Goal: Information Seeking & Learning: Learn about a topic

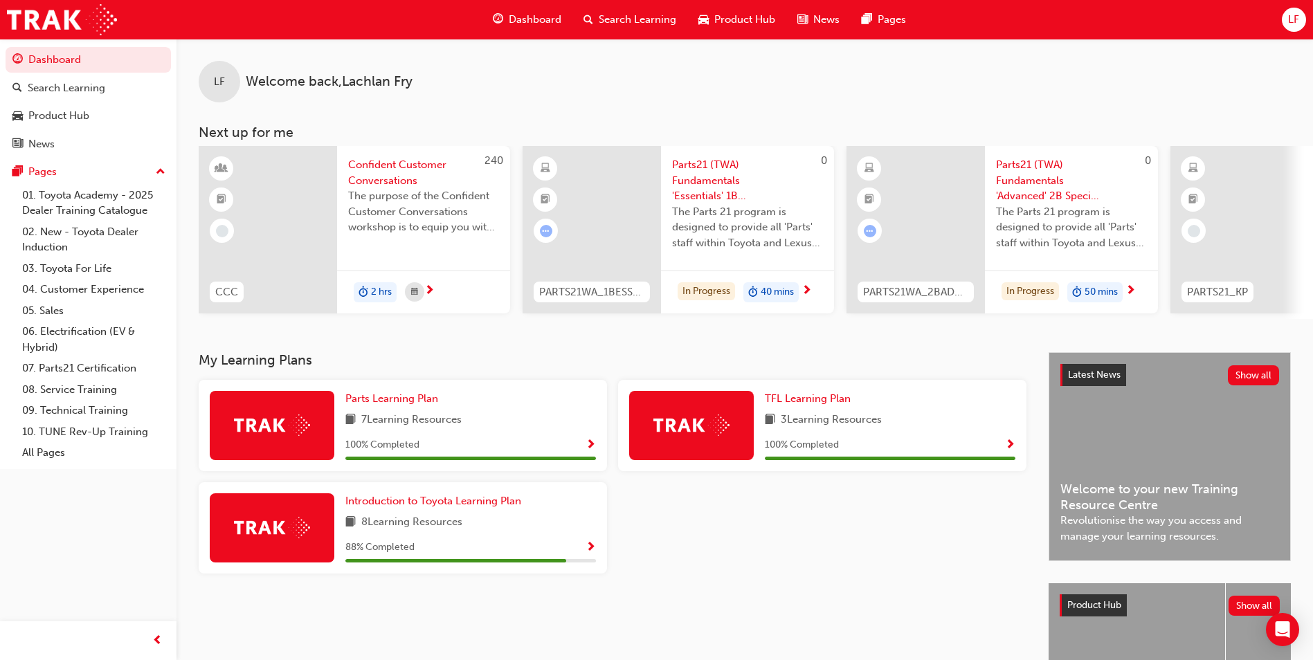
click at [625, 27] on span "Search Learning" at bounding box center [638, 20] width 78 height 16
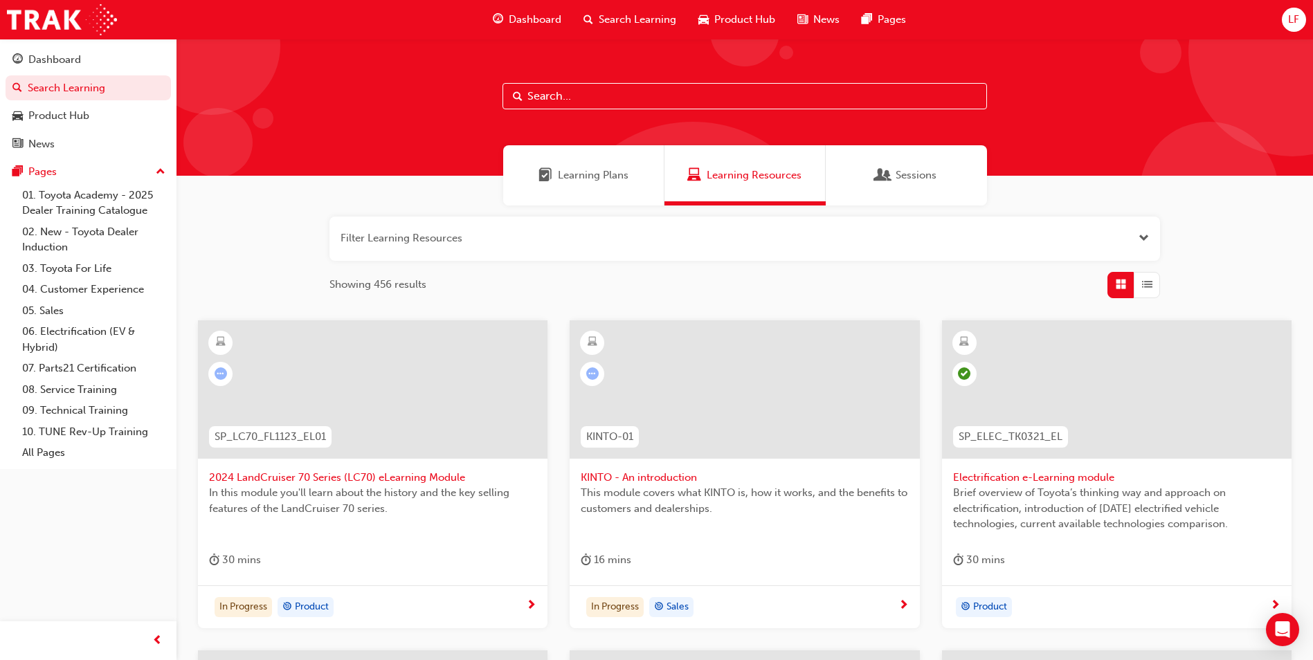
click at [583, 234] on button "button" at bounding box center [744, 239] width 831 height 44
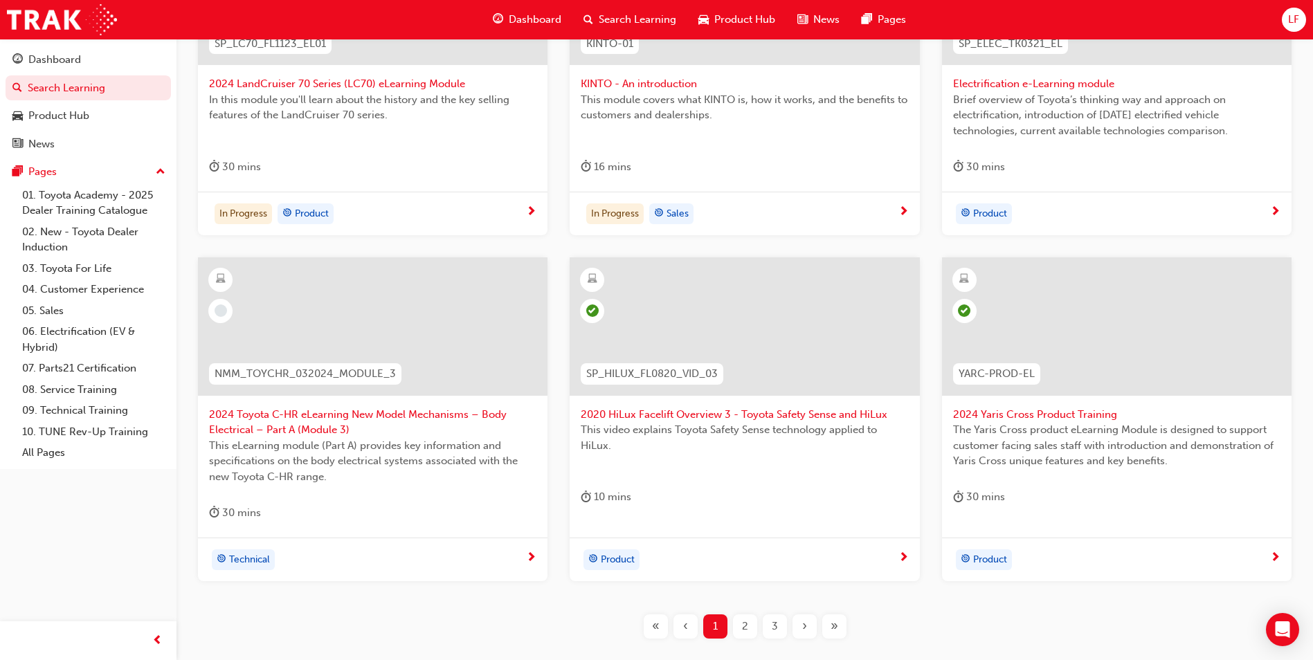
scroll to position [560, 0]
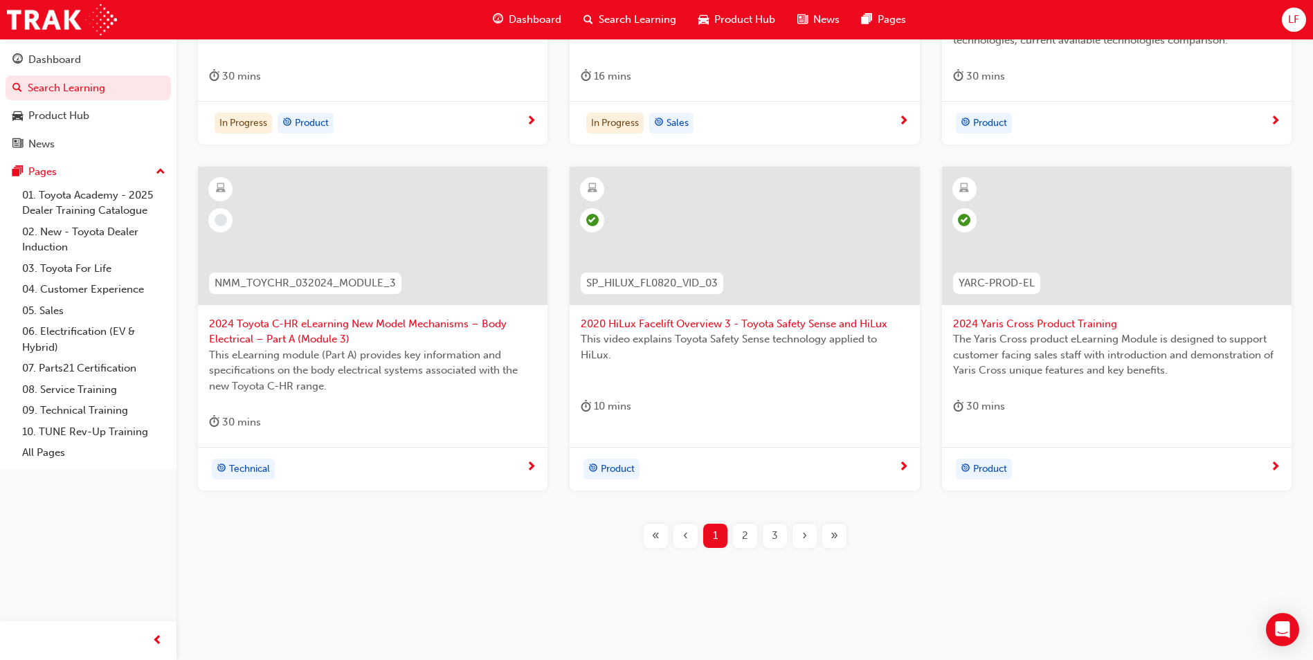
click at [754, 543] on div "2" at bounding box center [745, 536] width 24 height 24
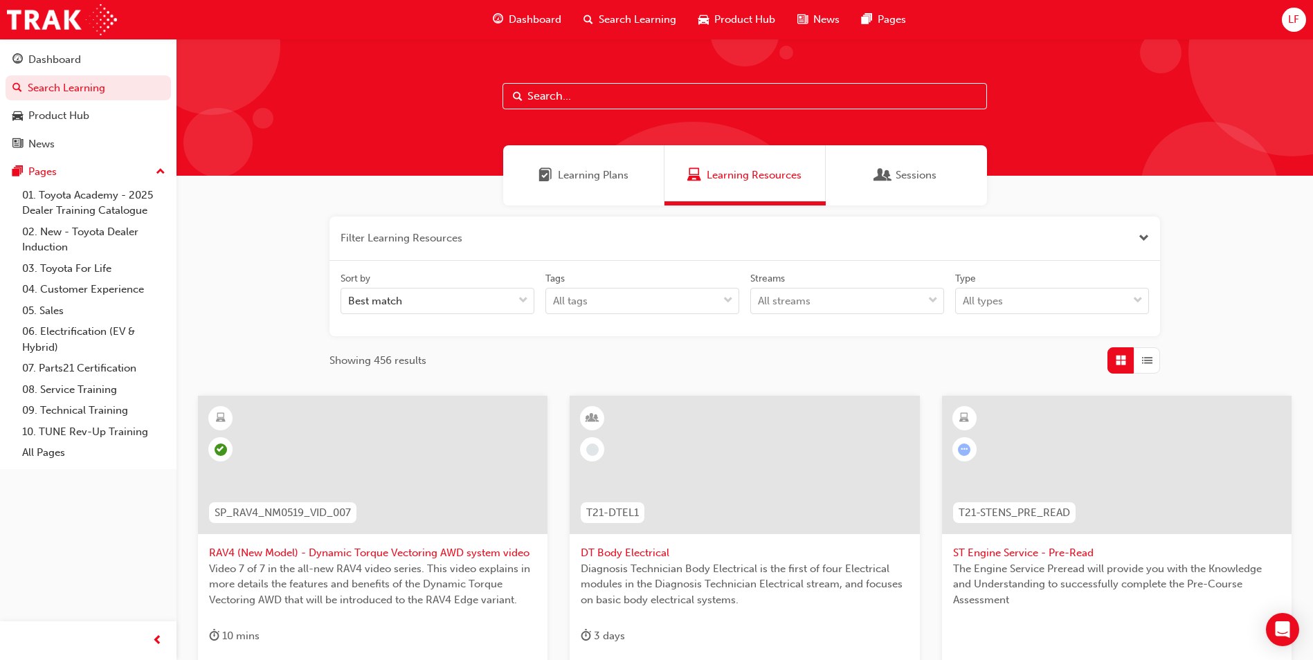
click at [509, 11] on div "Dashboard" at bounding box center [527, 20] width 91 height 28
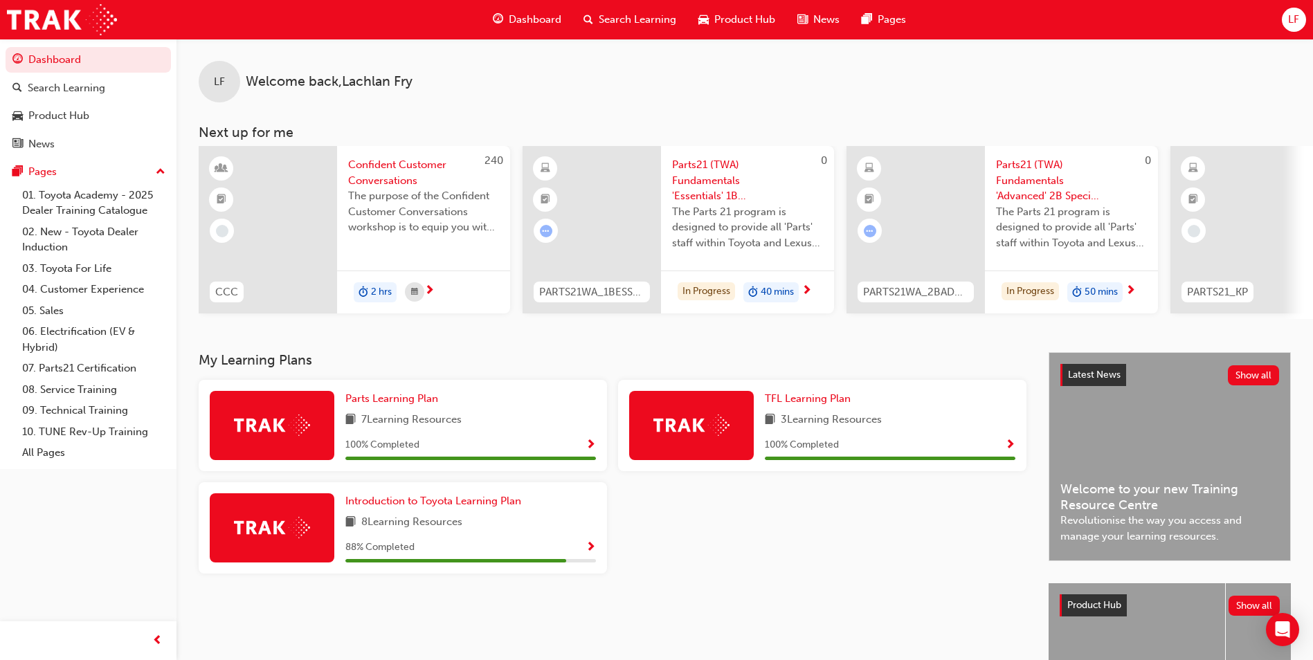
click at [607, 8] on div "Search Learning" at bounding box center [629, 20] width 115 height 28
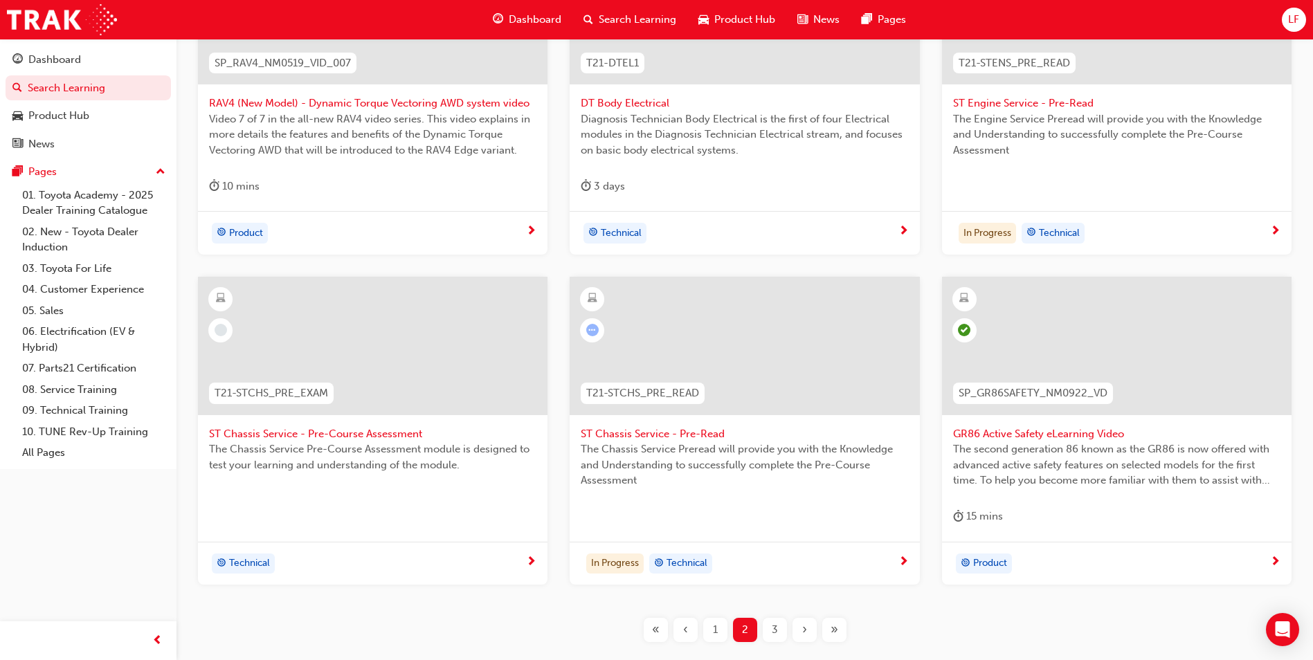
scroll to position [485, 0]
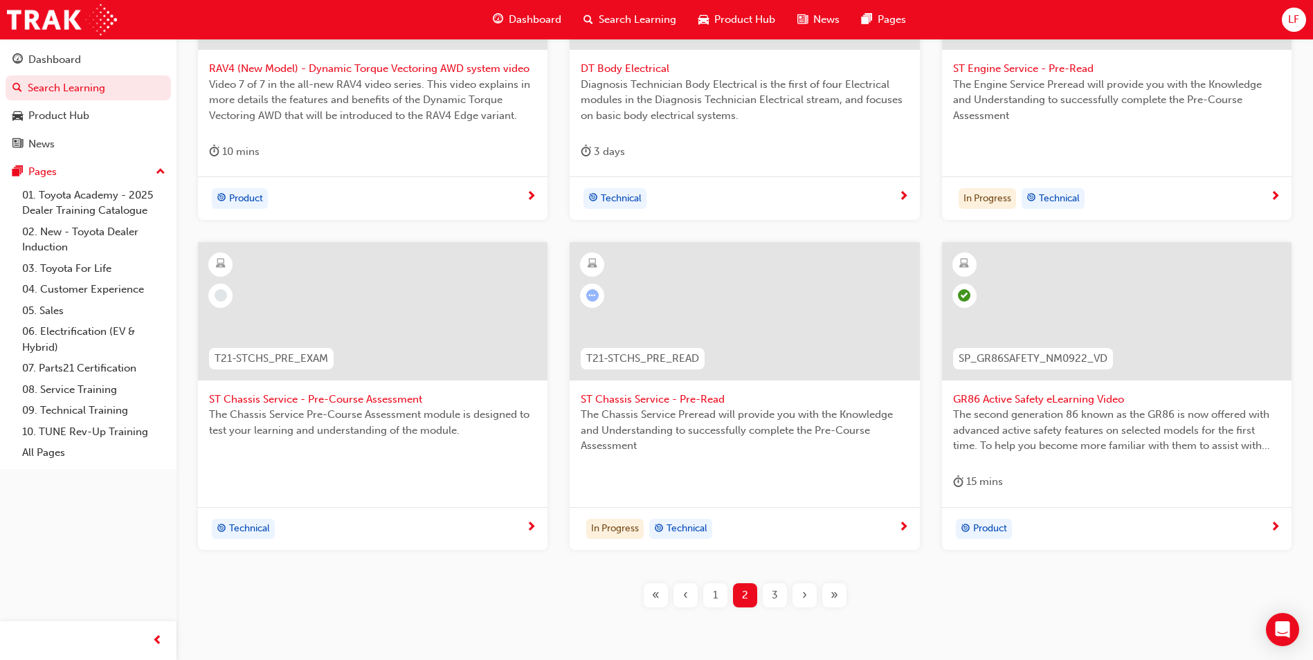
click at [775, 595] on span "3" at bounding box center [775, 596] width 6 height 16
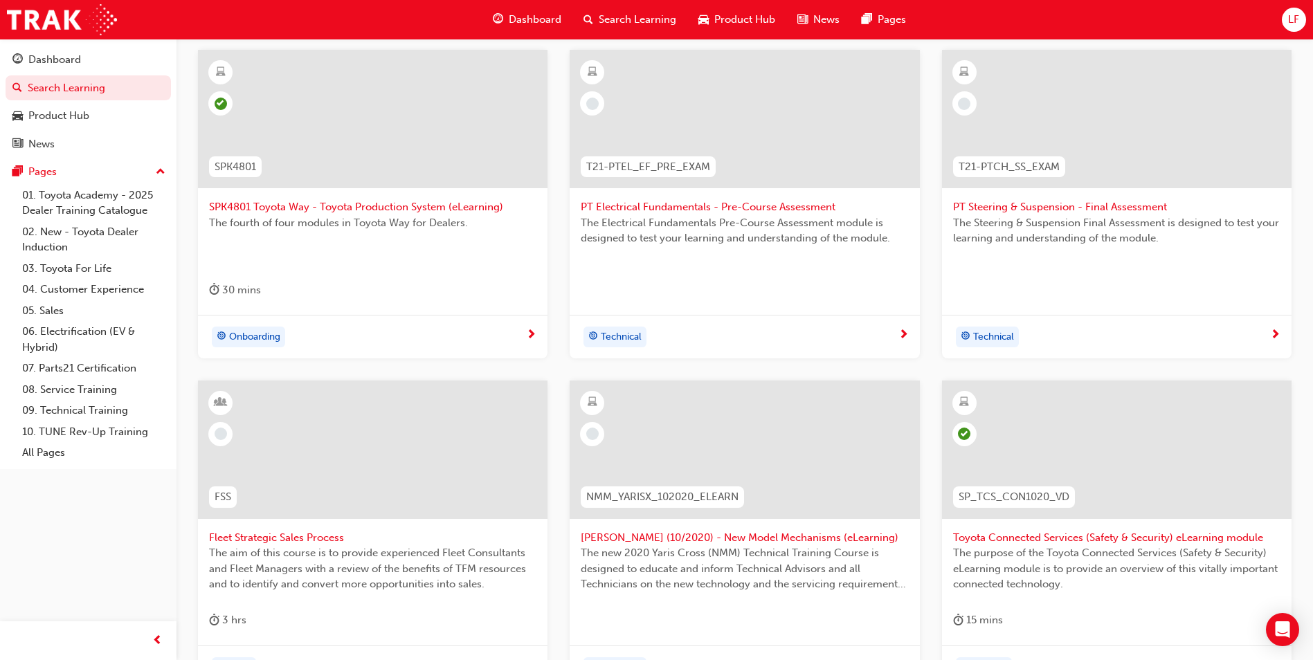
scroll to position [485, 0]
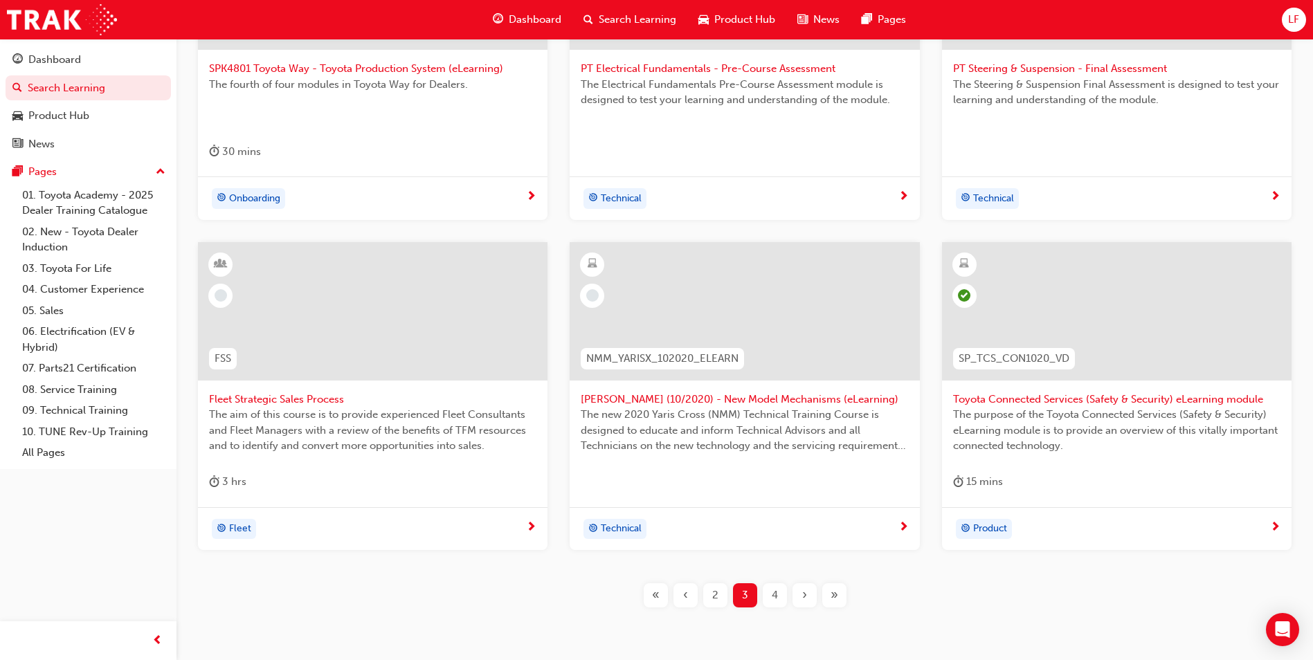
click at [777, 595] on span "4" at bounding box center [775, 596] width 6 height 16
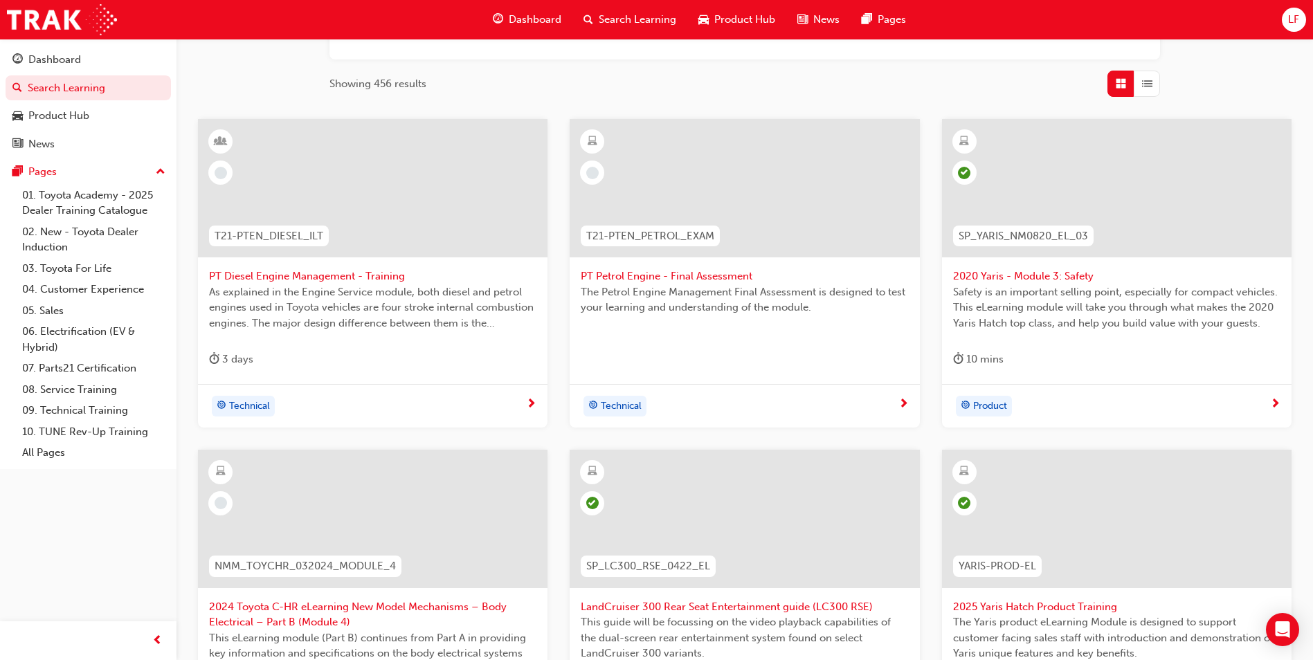
scroll to position [554, 0]
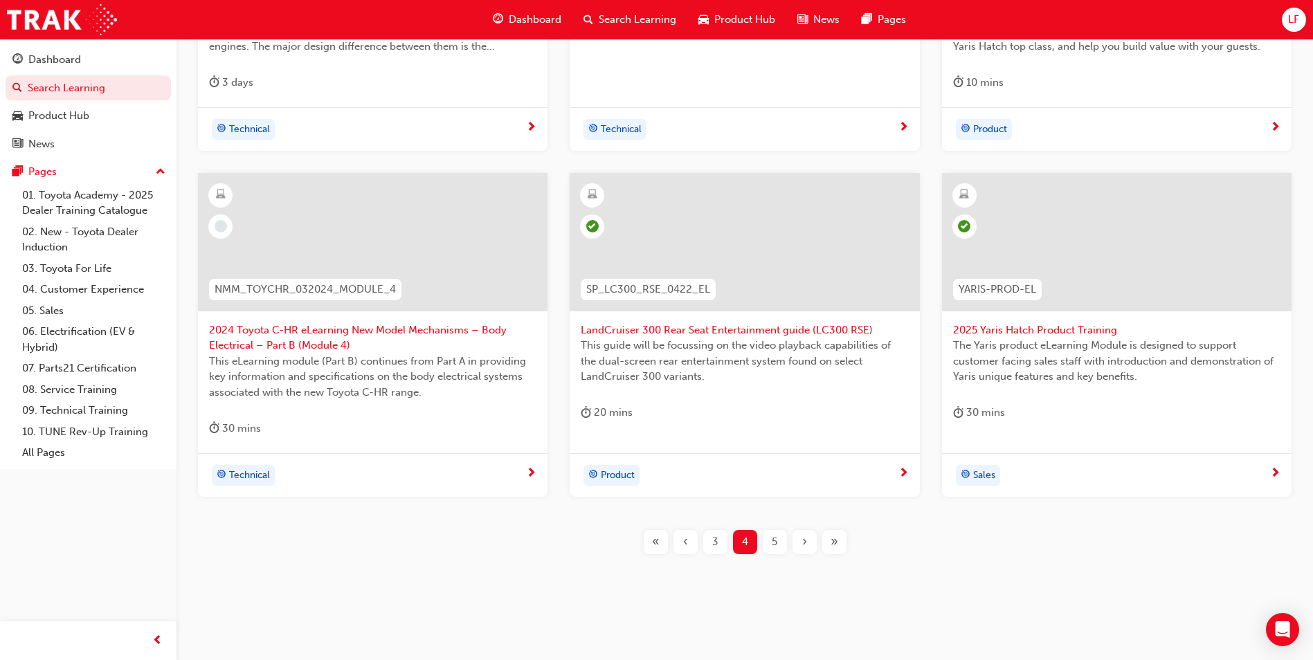
click at [778, 545] on div "5" at bounding box center [775, 542] width 24 height 24
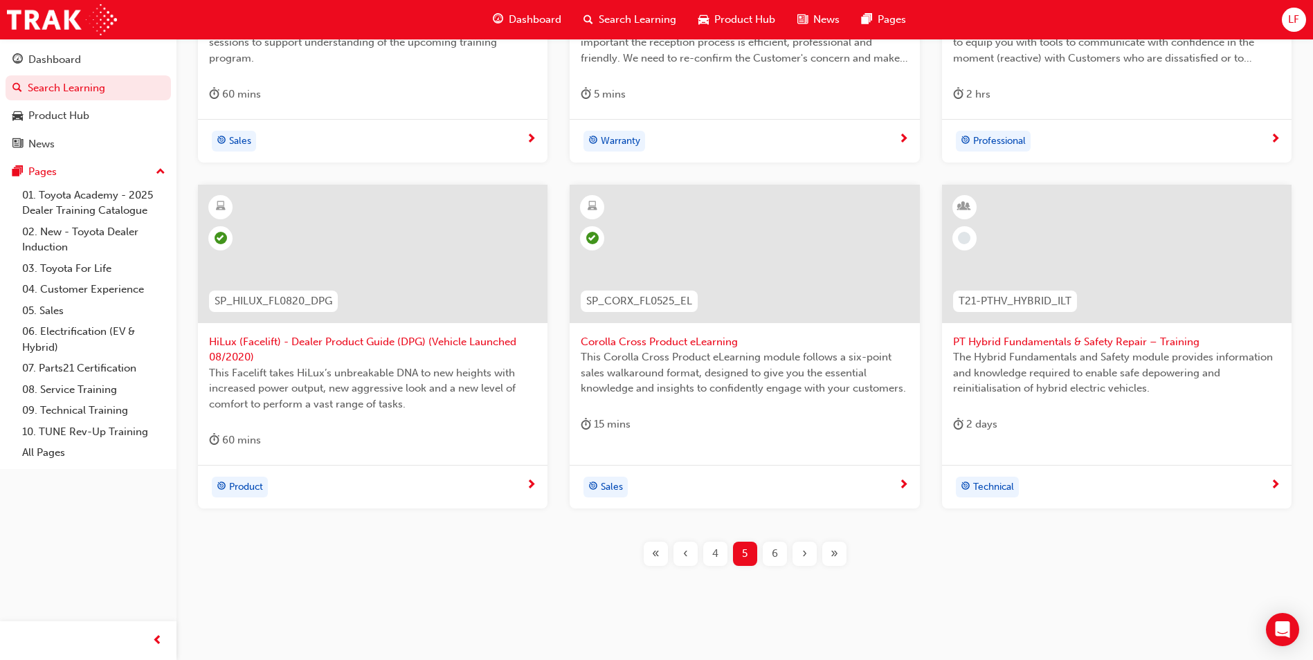
scroll to position [554, 0]
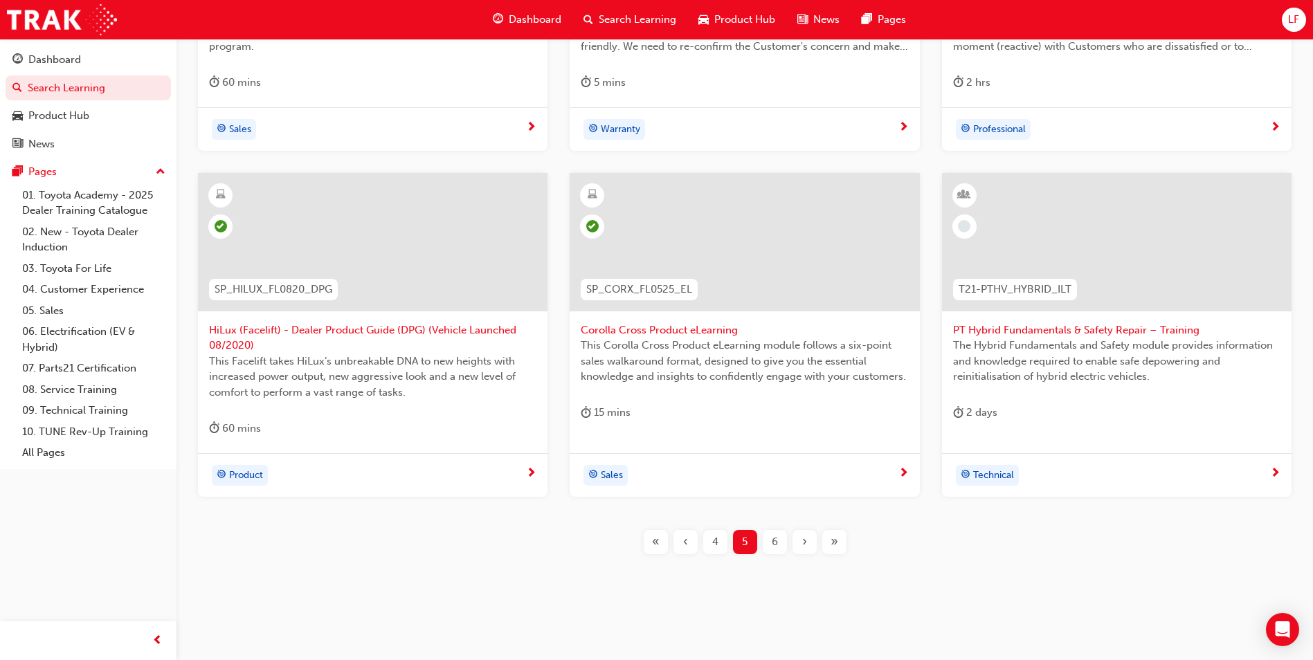
click at [772, 548] on span "6" at bounding box center [775, 542] width 6 height 16
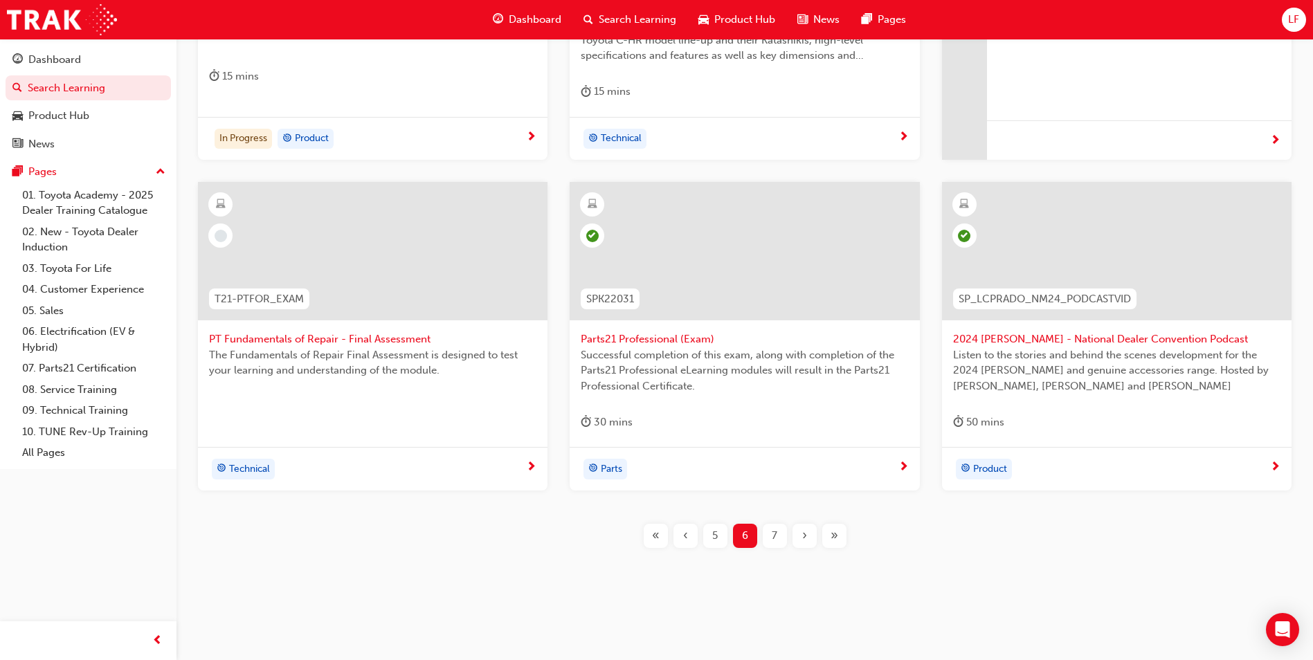
scroll to position [491, 0]
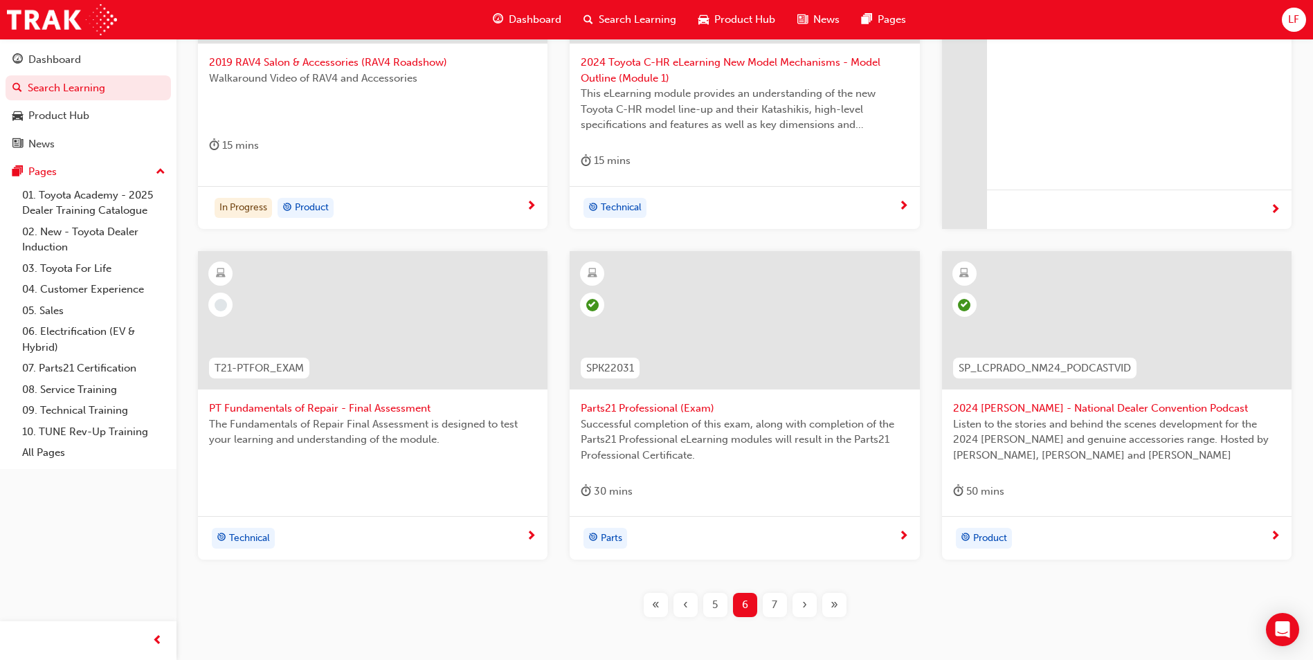
click at [772, 604] on span "7" at bounding box center [775, 605] width 6 height 16
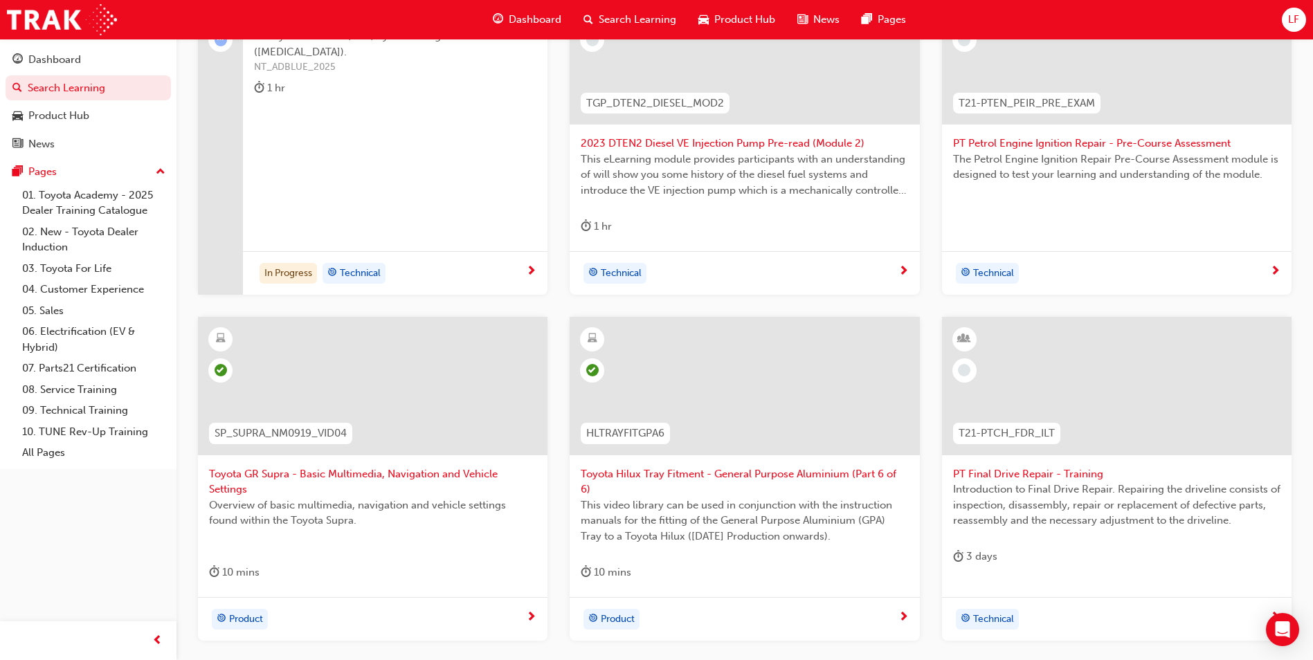
scroll to position [491, 0]
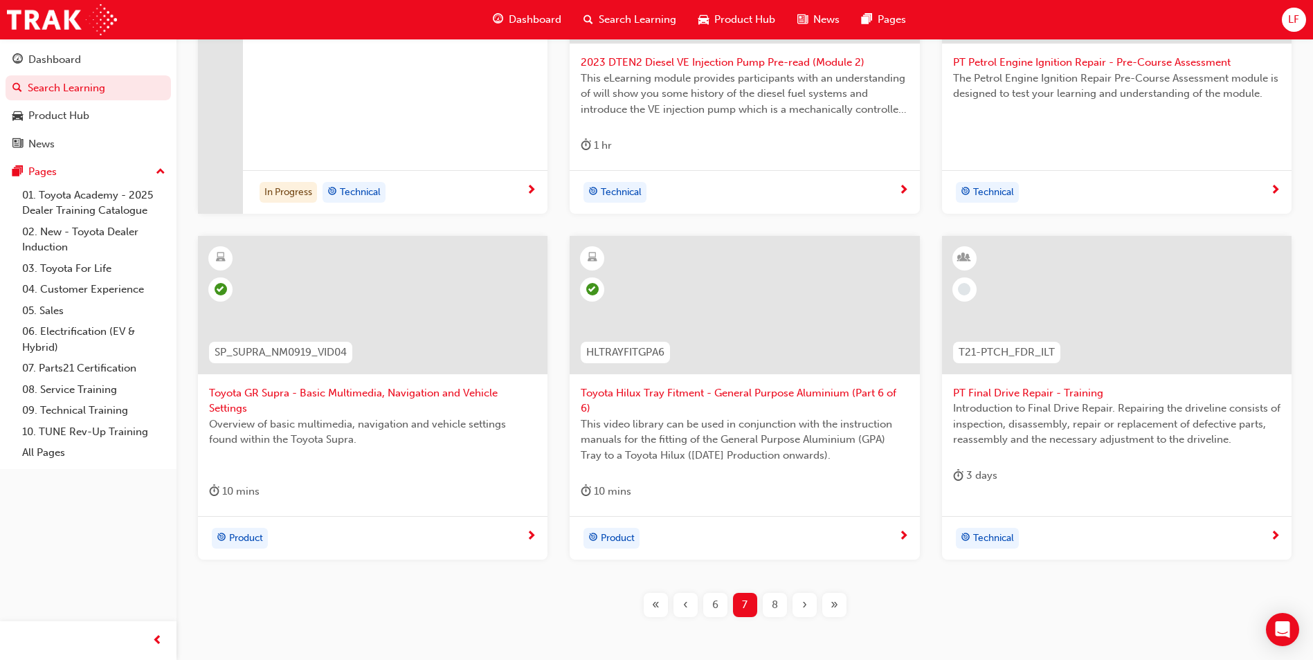
click at [772, 604] on span "8" at bounding box center [775, 605] width 6 height 16
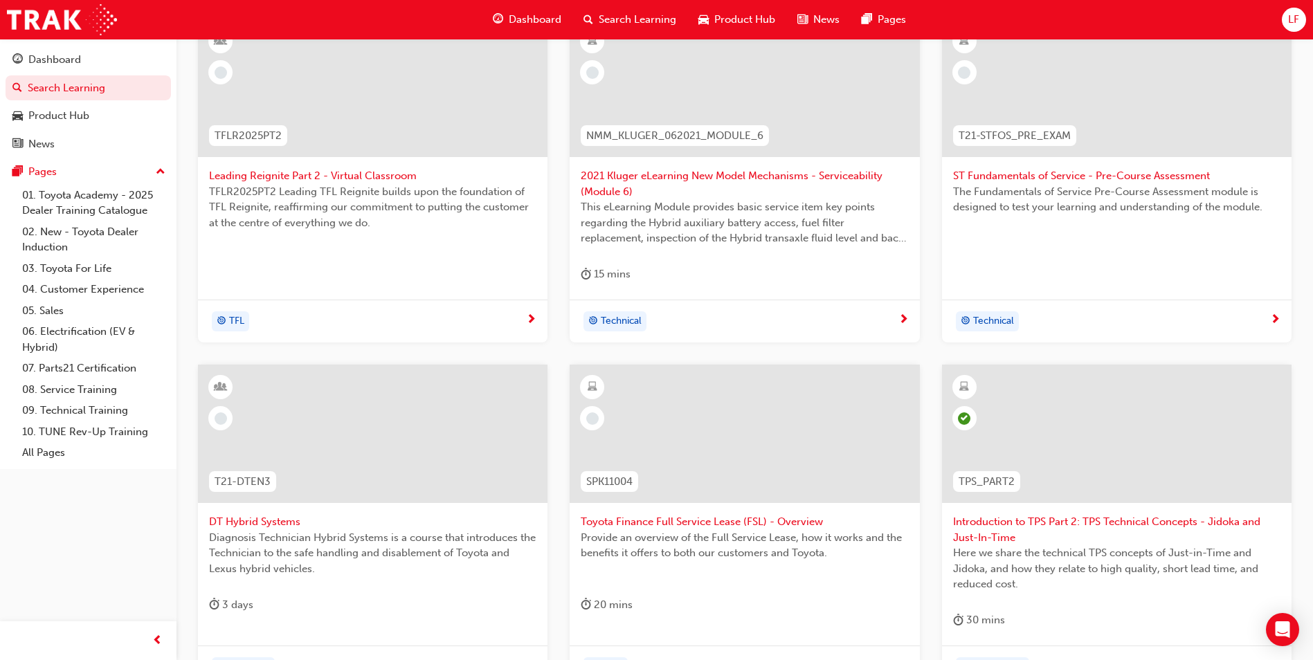
scroll to position [491, 0]
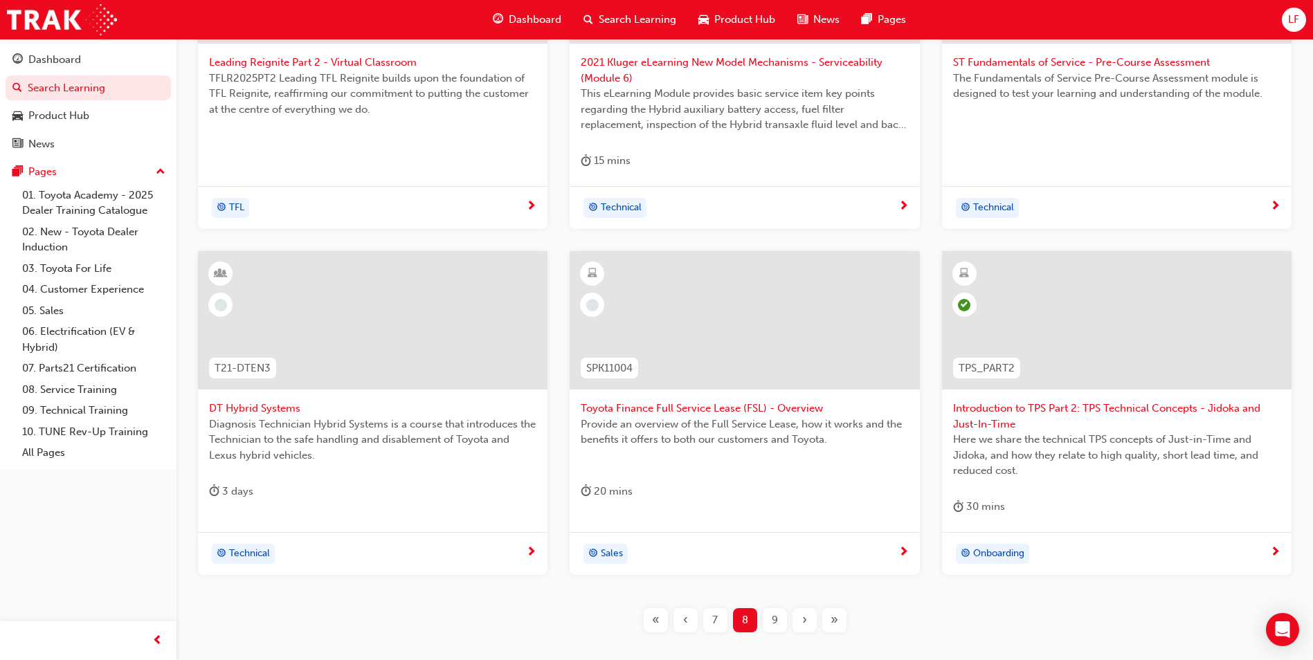
click at [773, 626] on span "9" at bounding box center [775, 621] width 6 height 16
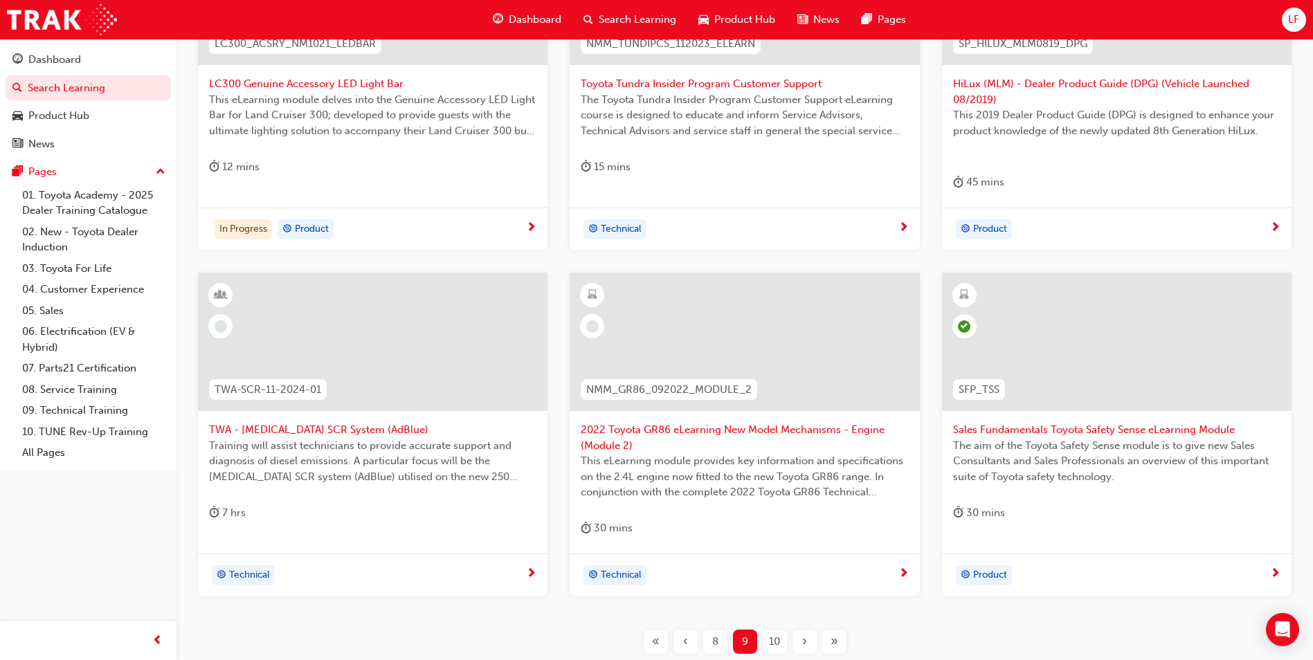
scroll to position [560, 0]
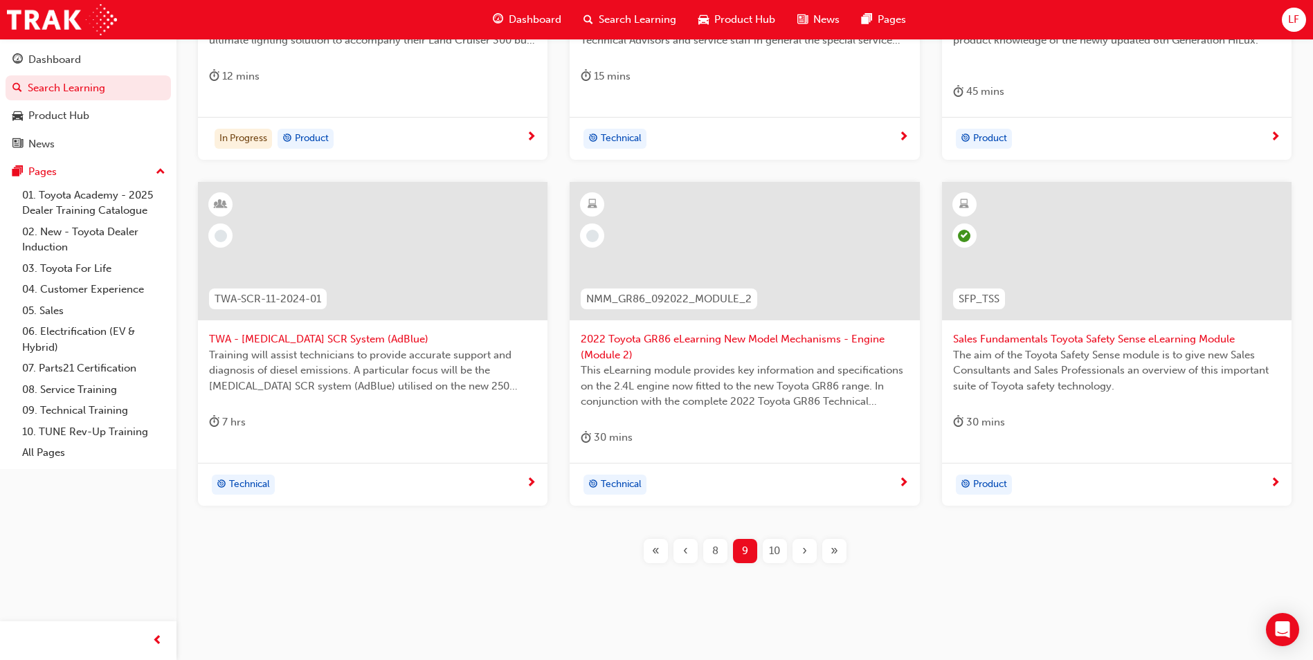
click at [774, 558] on span "10" at bounding box center [774, 551] width 11 height 16
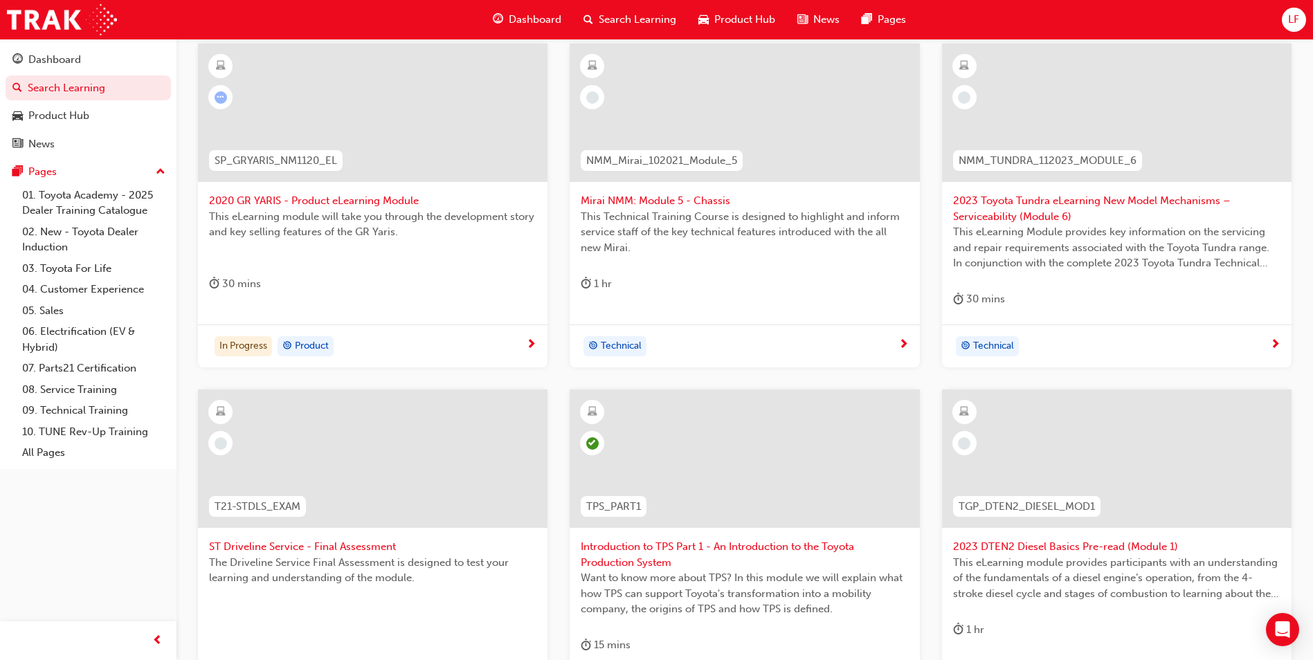
scroll to position [145, 0]
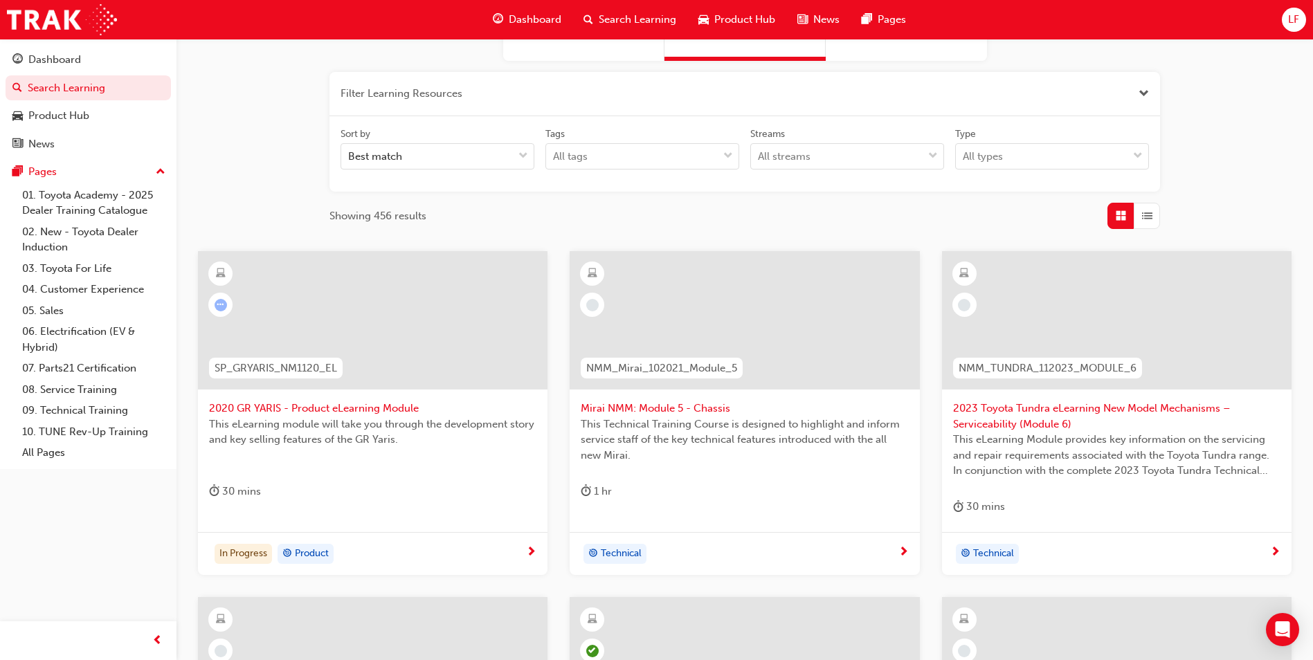
click at [824, 18] on span "News" at bounding box center [826, 20] width 26 height 16
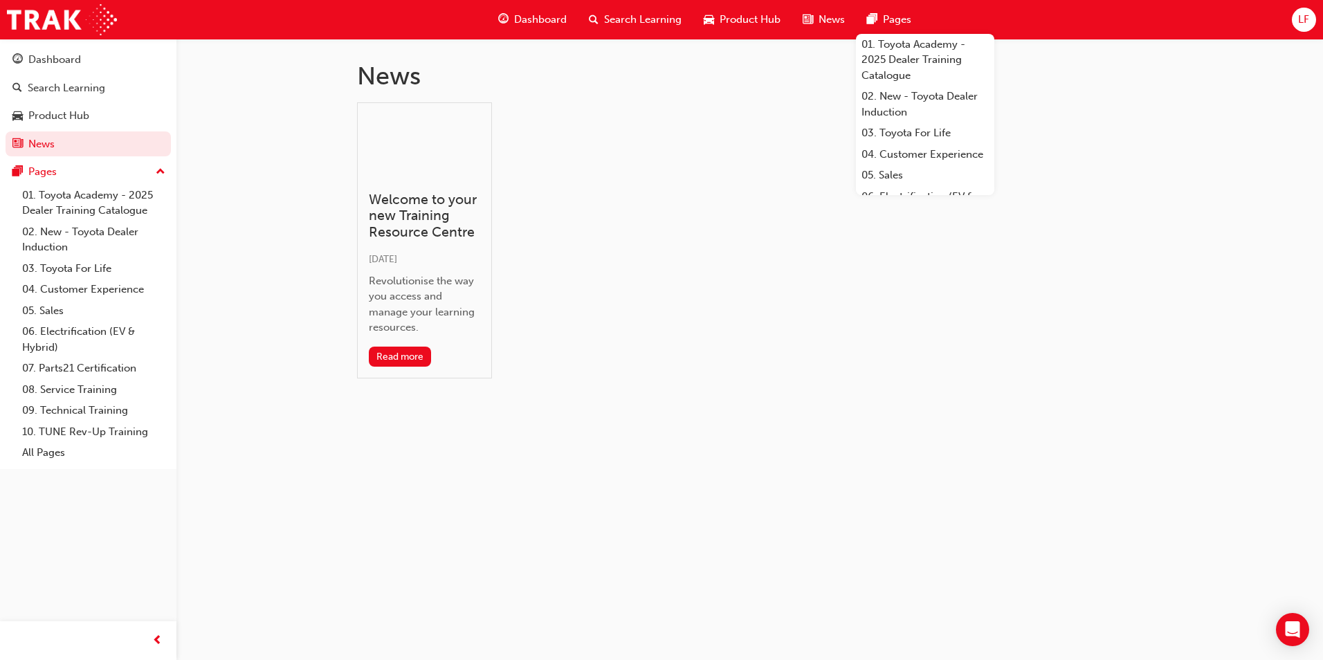
click at [878, 19] on div "Pages" at bounding box center [889, 20] width 66 height 28
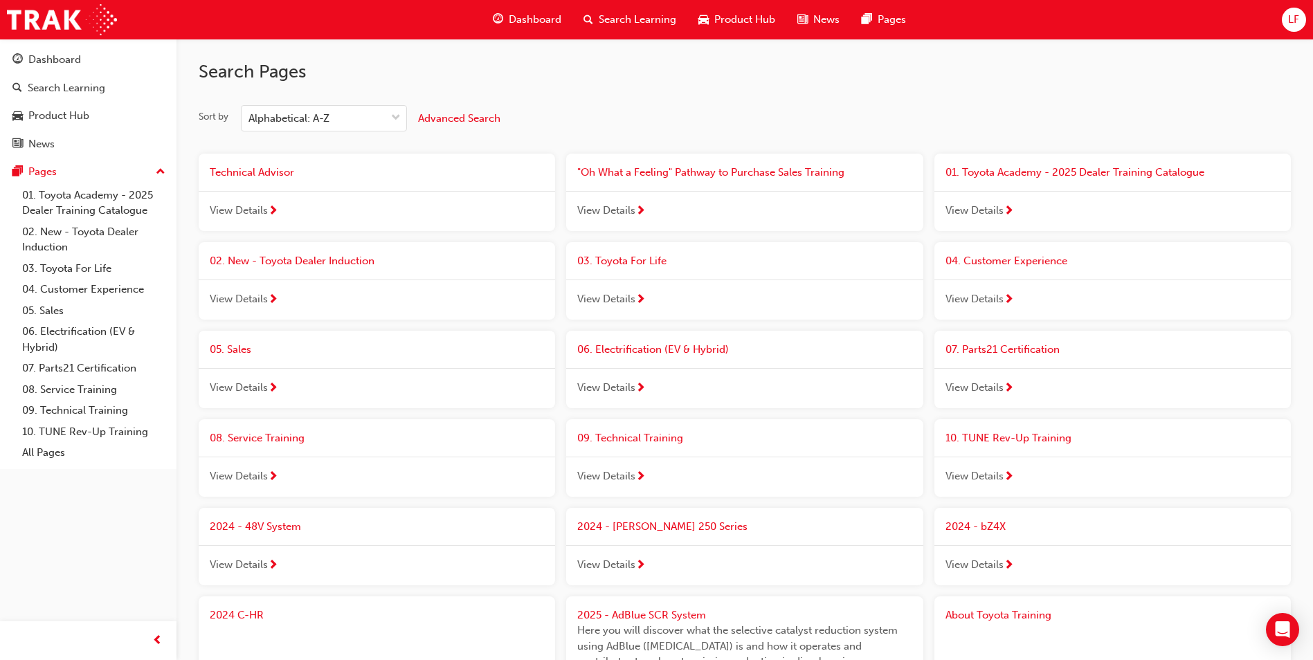
click at [723, 28] on div "Product Hub" at bounding box center [736, 20] width 99 height 28
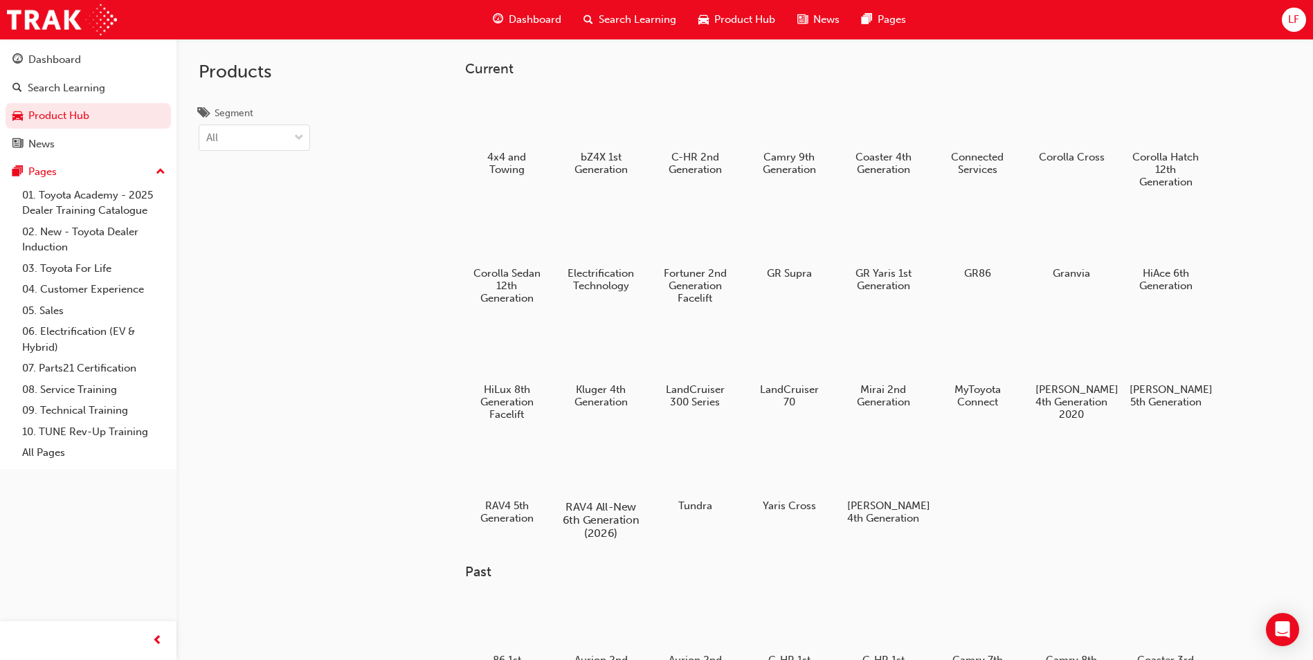
click at [594, 525] on h5 "RAV4 All-New 6th Generation (2026)" at bounding box center [601, 519] width 77 height 39
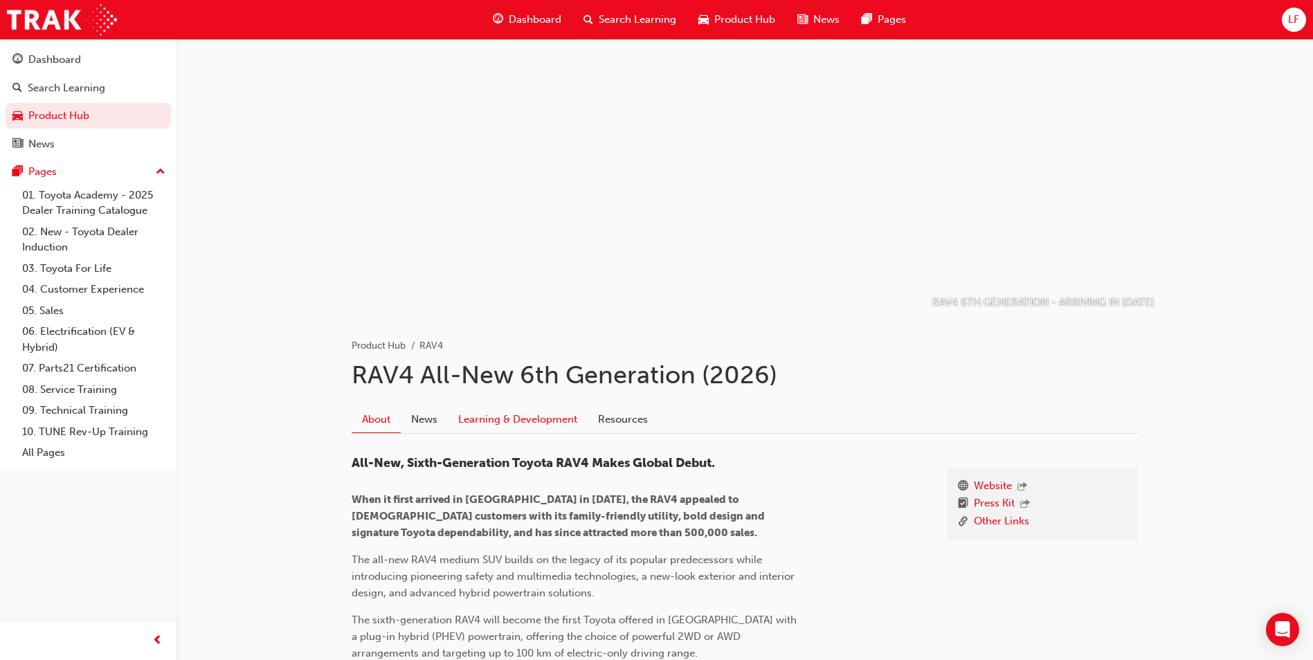
click at [532, 422] on link "Learning & Development" at bounding box center [518, 419] width 140 height 26
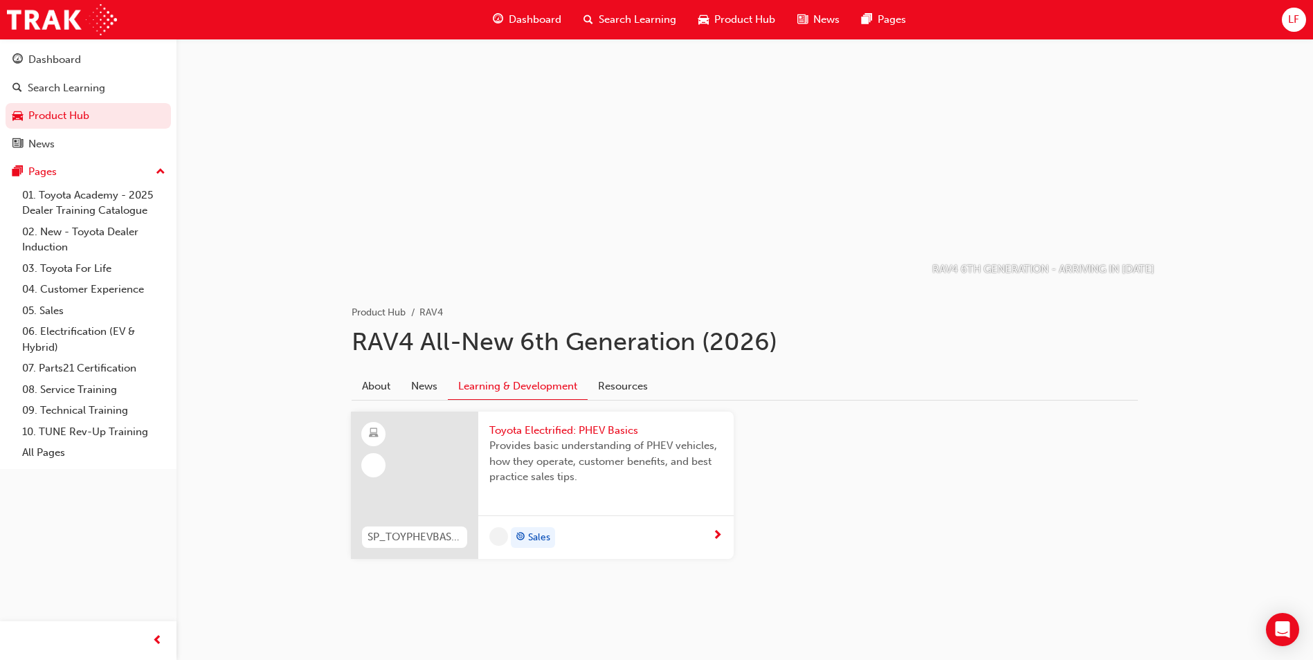
scroll to position [33, 0]
drag, startPoint x: 662, startPoint y: 379, endPoint x: 644, endPoint y: 383, distance: 18.5
click at [661, 379] on div "About News Learning & Development Resources" at bounding box center [745, 387] width 786 height 28
click at [643, 383] on link "Resources" at bounding box center [623, 386] width 71 height 26
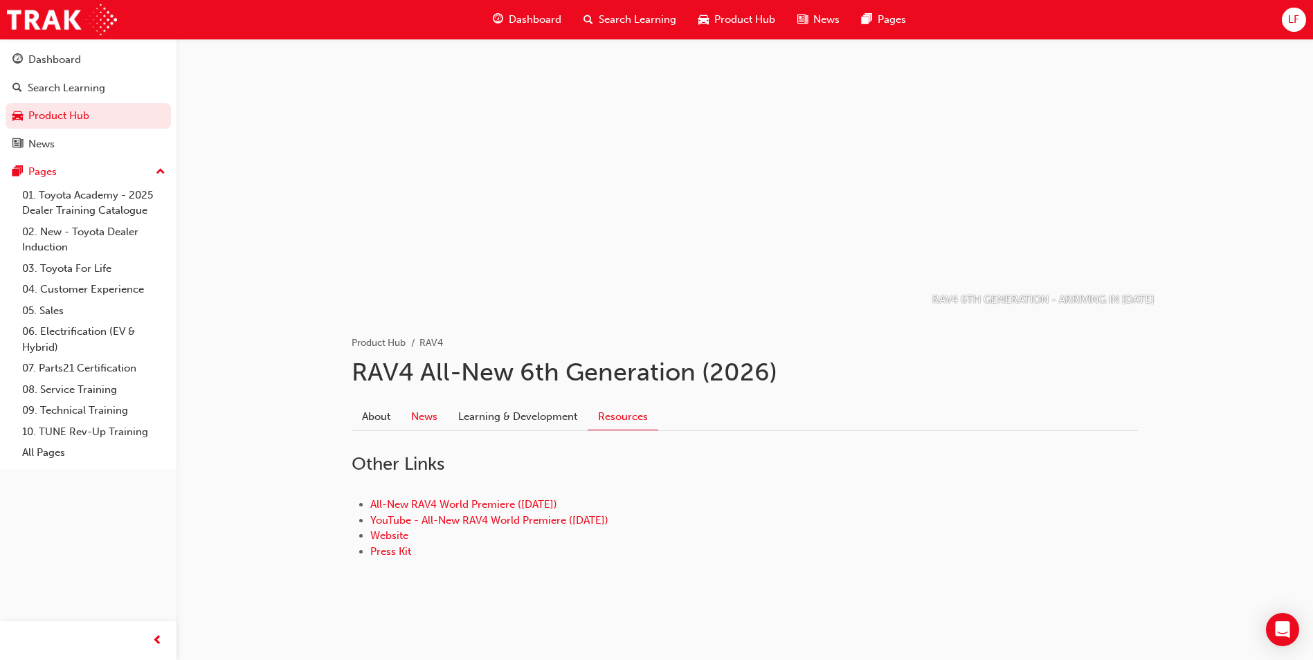
click at [434, 425] on link "News" at bounding box center [424, 417] width 47 height 26
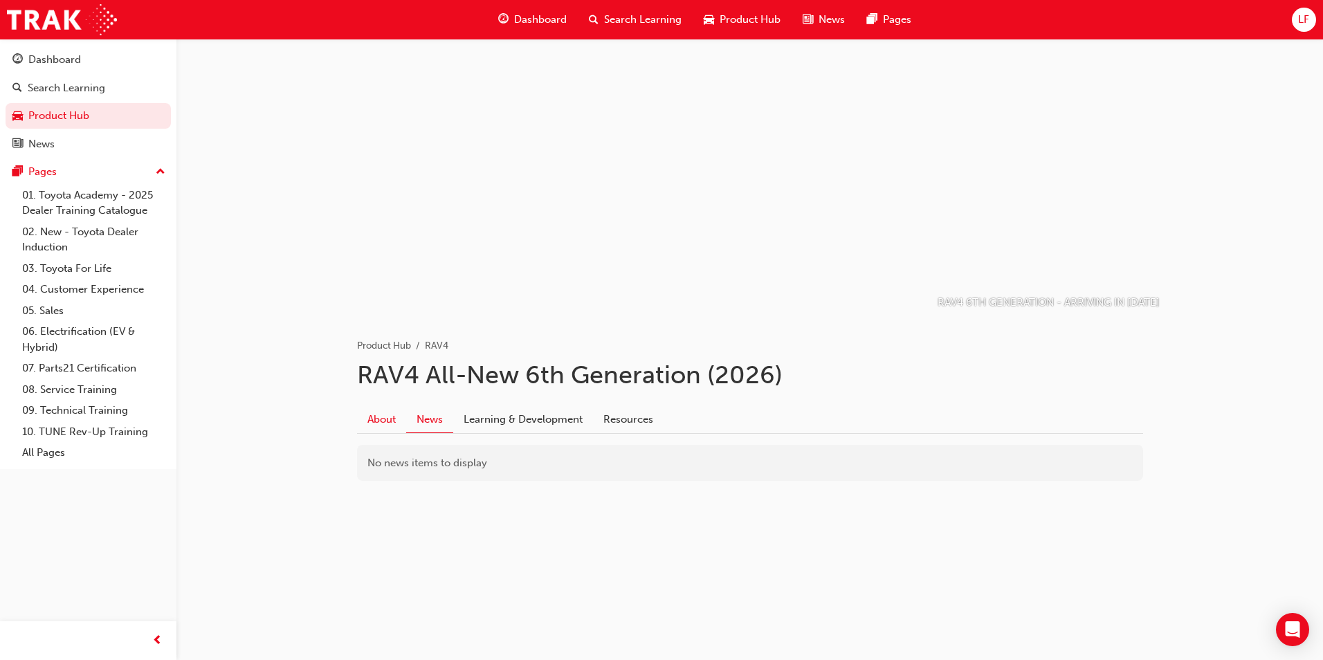
click at [366, 422] on link "About" at bounding box center [381, 419] width 49 height 26
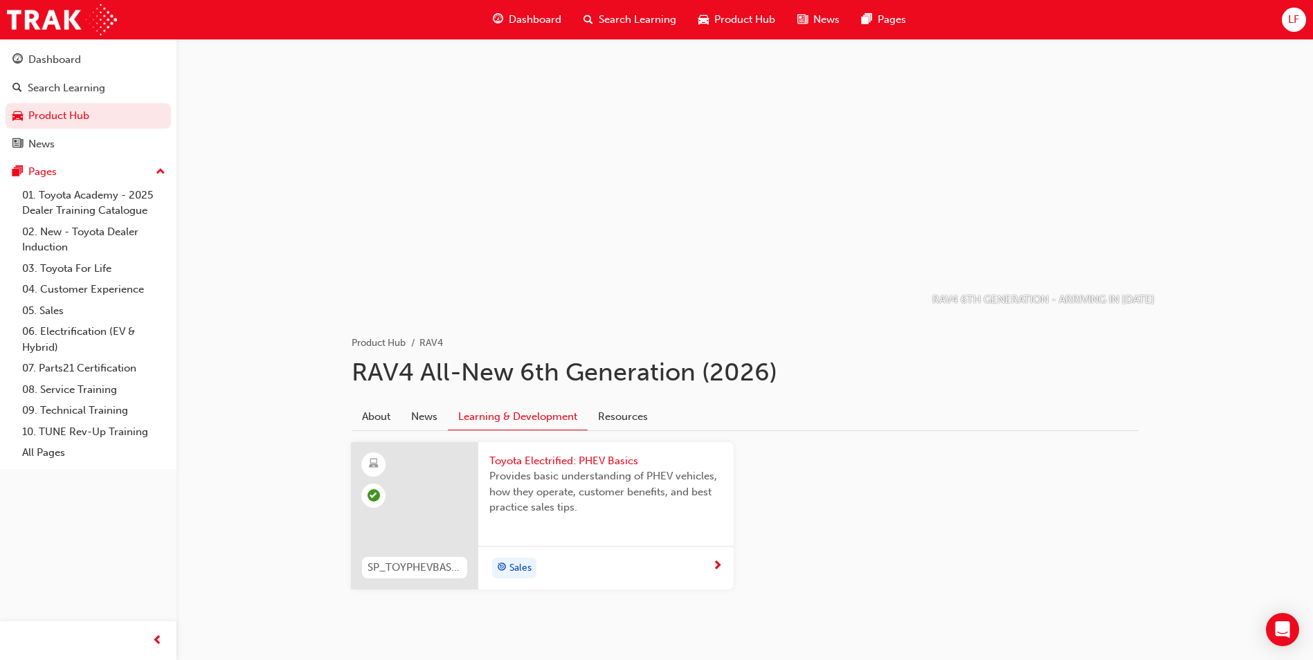
scroll to position [33, 0]
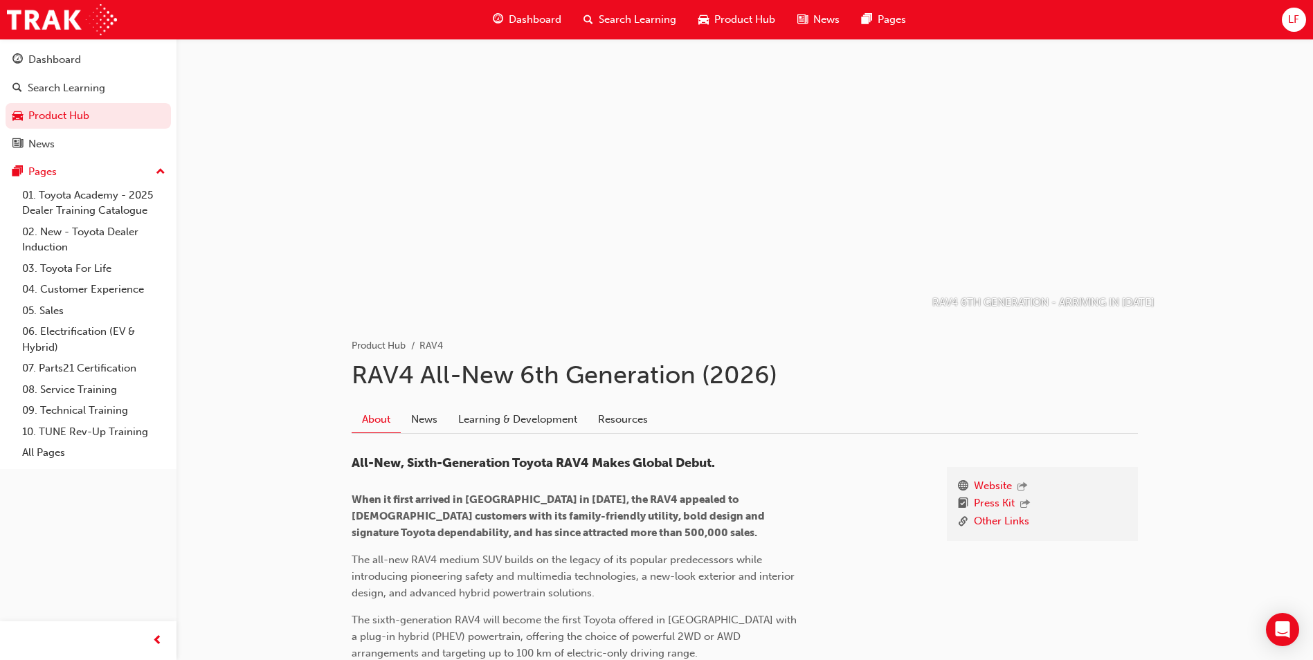
drag, startPoint x: 345, startPoint y: 237, endPoint x: 352, endPoint y: 229, distance: 10.4
